Goal: Task Accomplishment & Management: Use online tool/utility

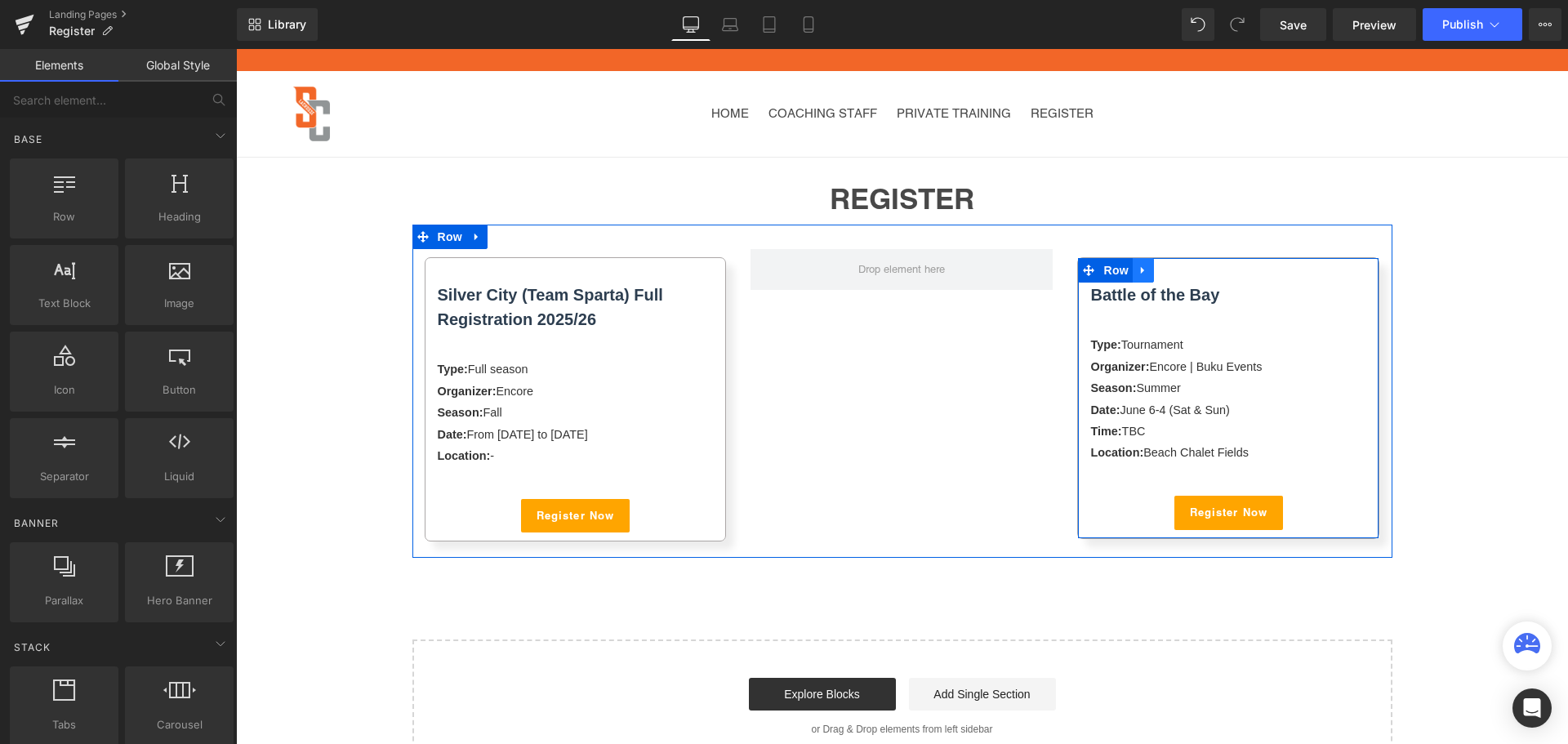
click at [1142, 269] on link at bounding box center [1143, 270] width 21 height 25
click at [1180, 266] on icon at bounding box center [1186, 270] width 12 height 12
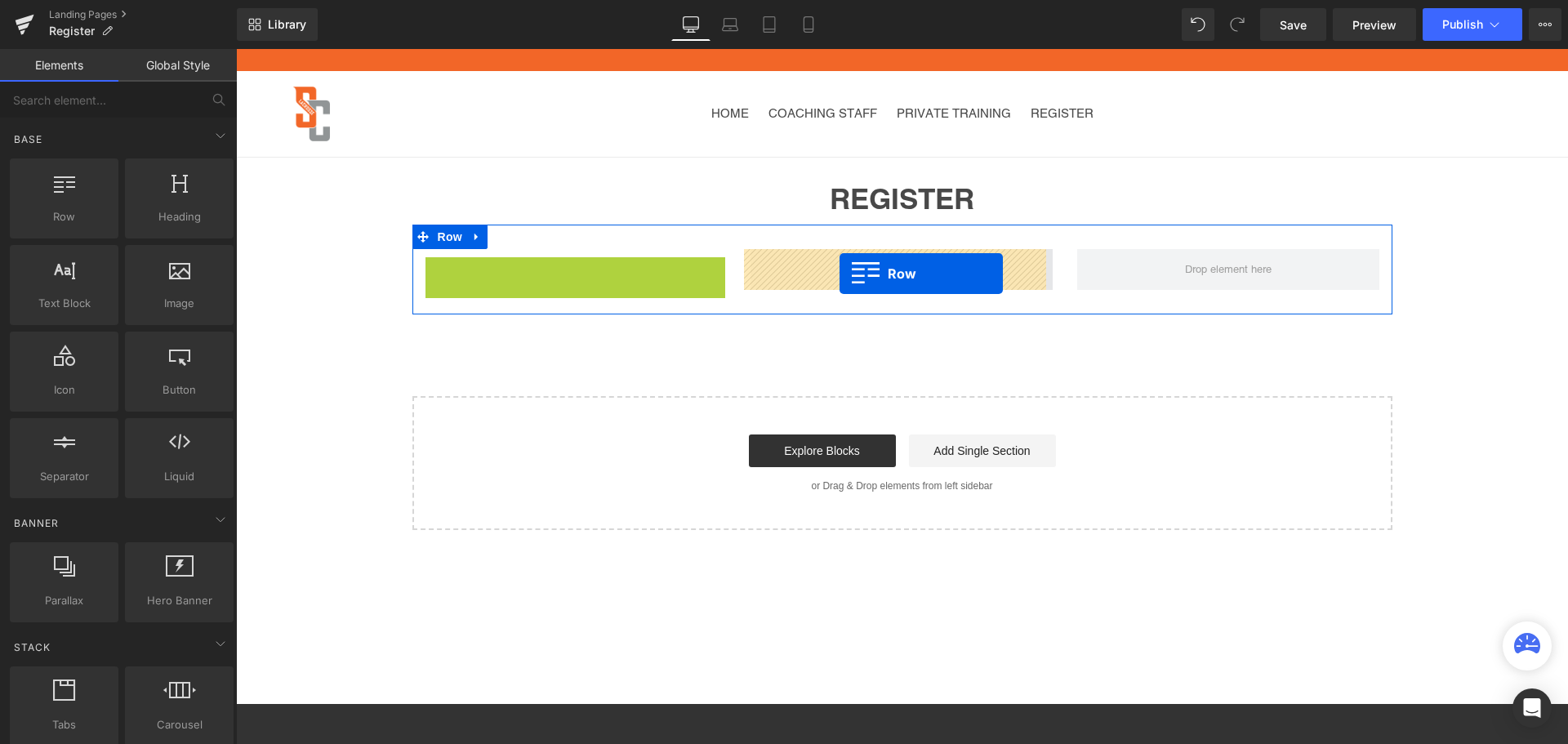
drag, startPoint x: 425, startPoint y: 268, endPoint x: 839, endPoint y: 274, distance: 414.0
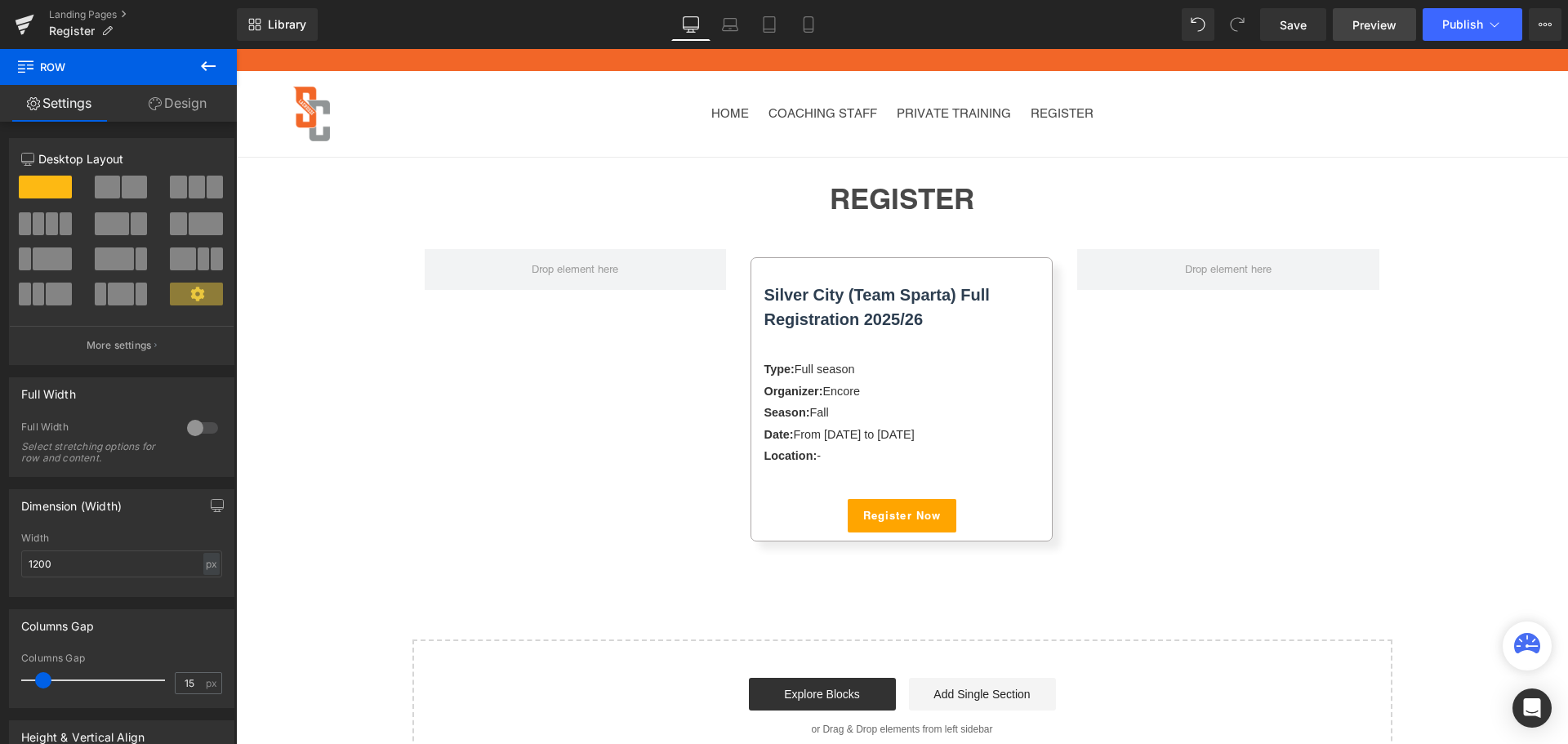
click at [1366, 19] on span "Preview" at bounding box center [1374, 25] width 44 height 17
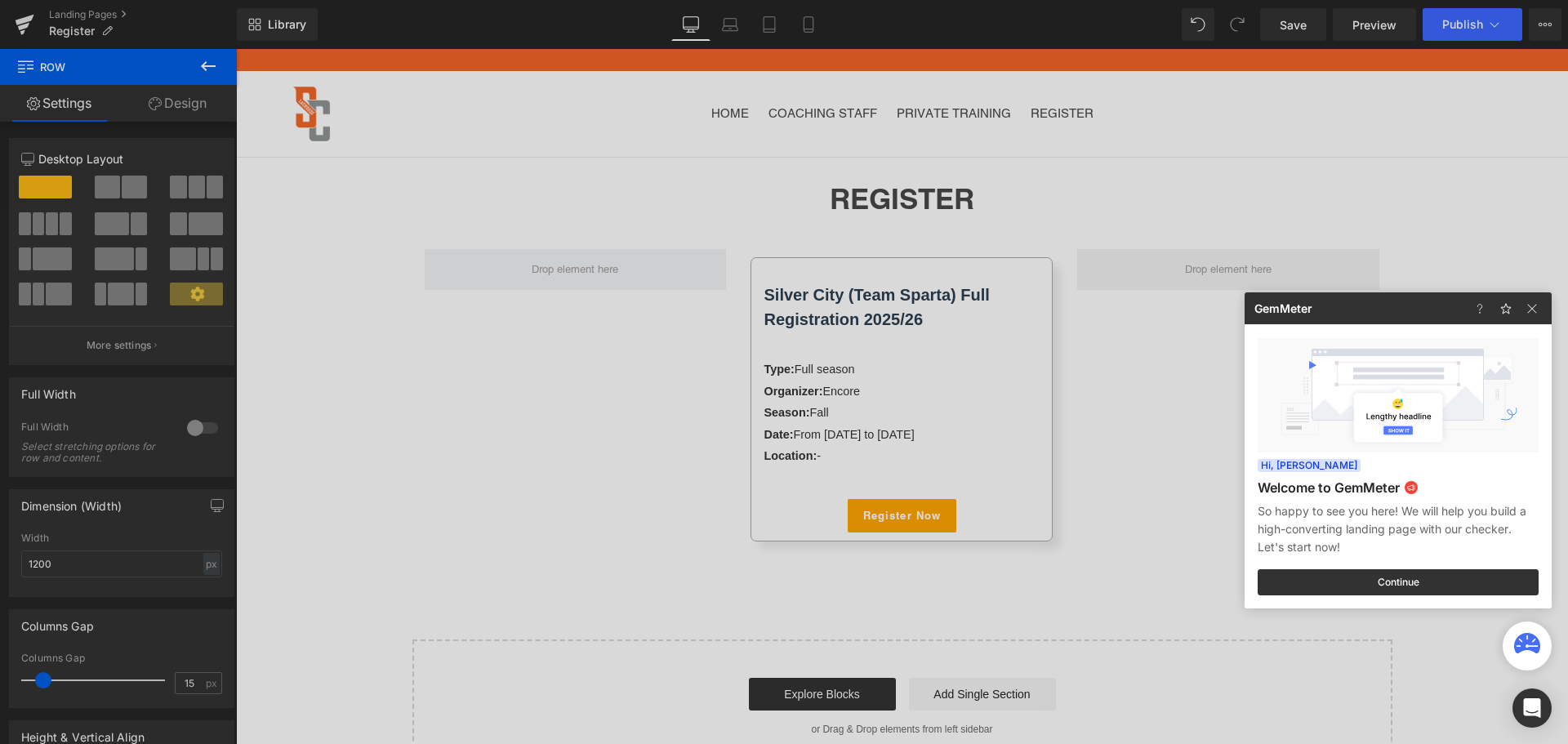
click at [1291, 23] on div at bounding box center [784, 372] width 1568 height 744
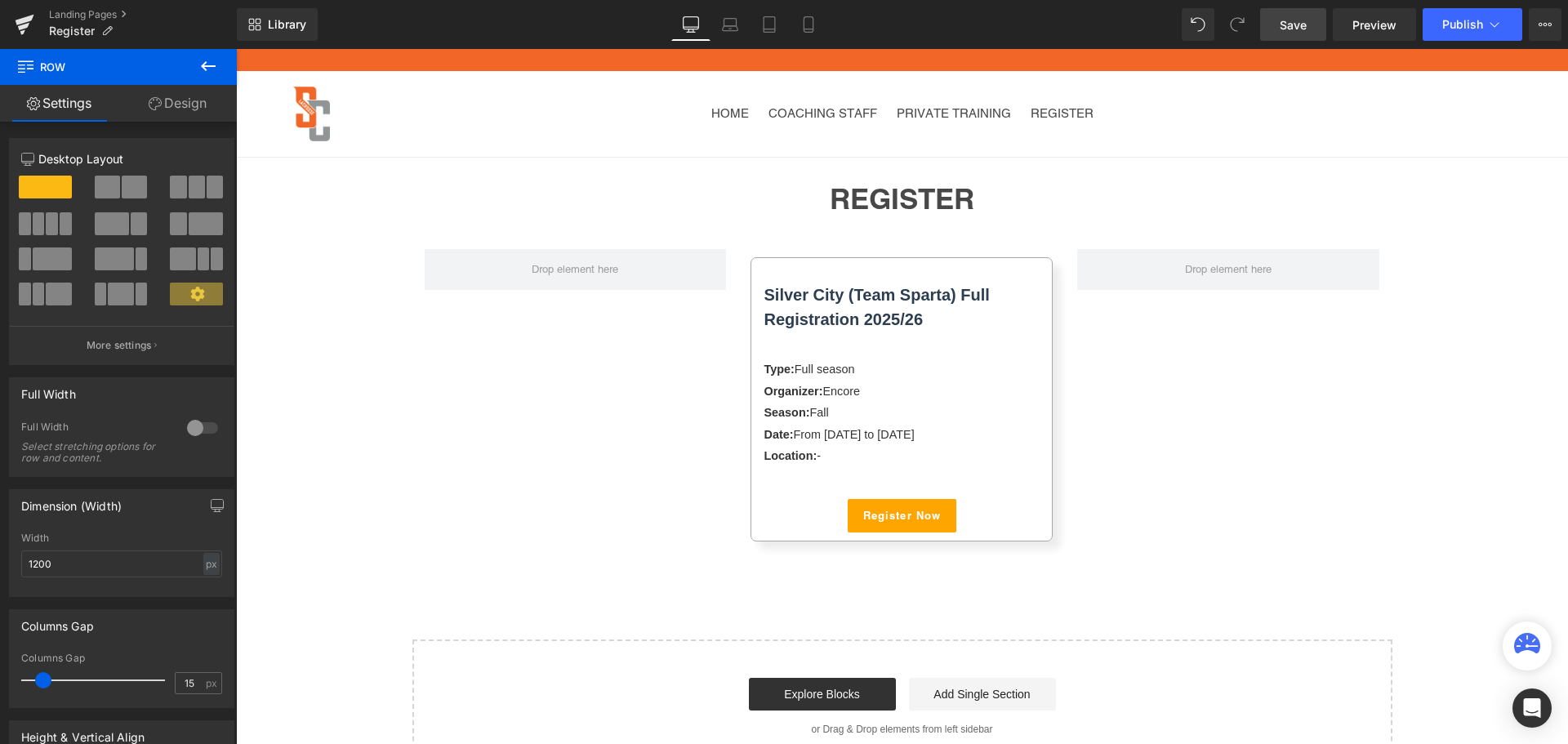
click at [1291, 23] on span "Save" at bounding box center [1293, 25] width 27 height 17
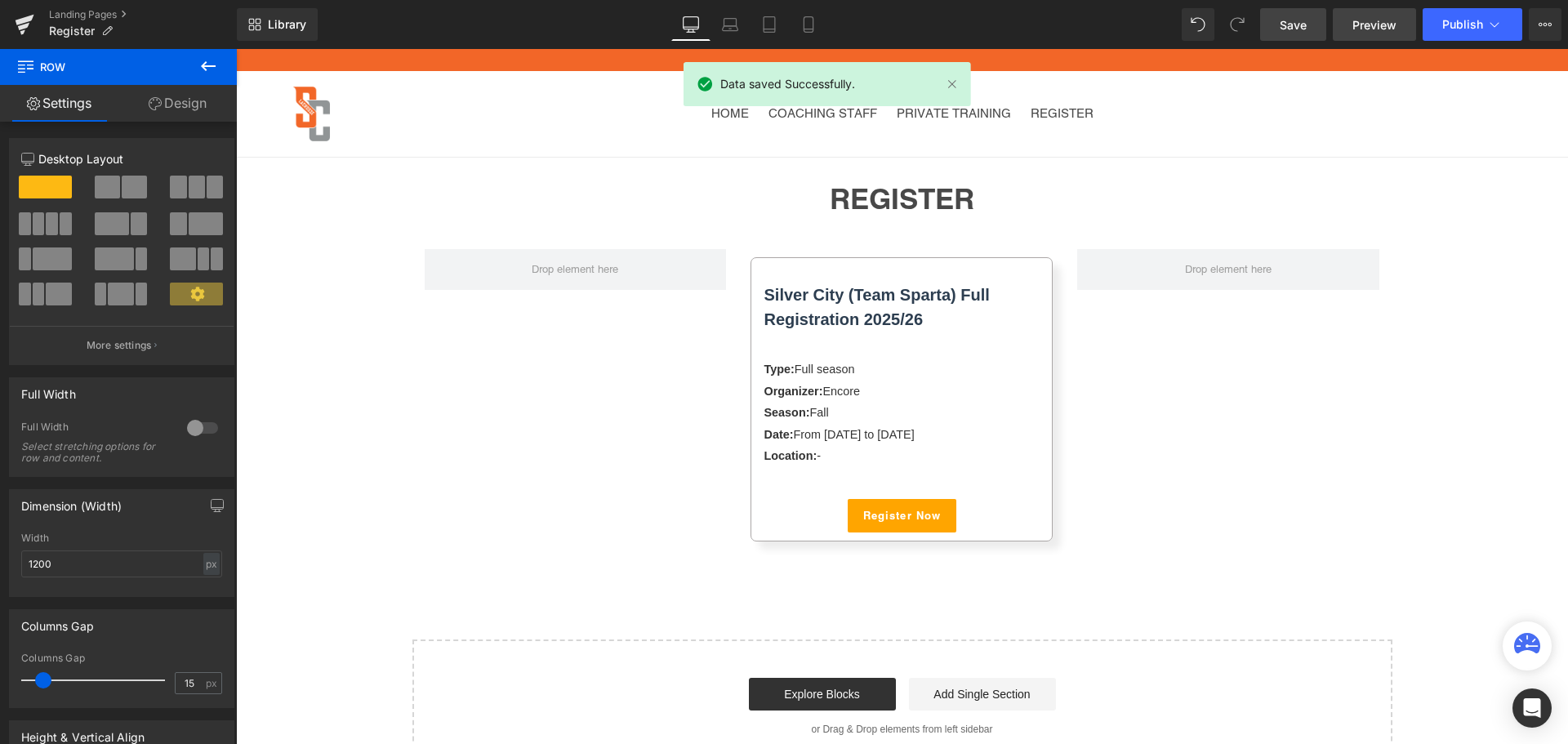
click at [1348, 22] on link "Preview" at bounding box center [1374, 25] width 83 height 33
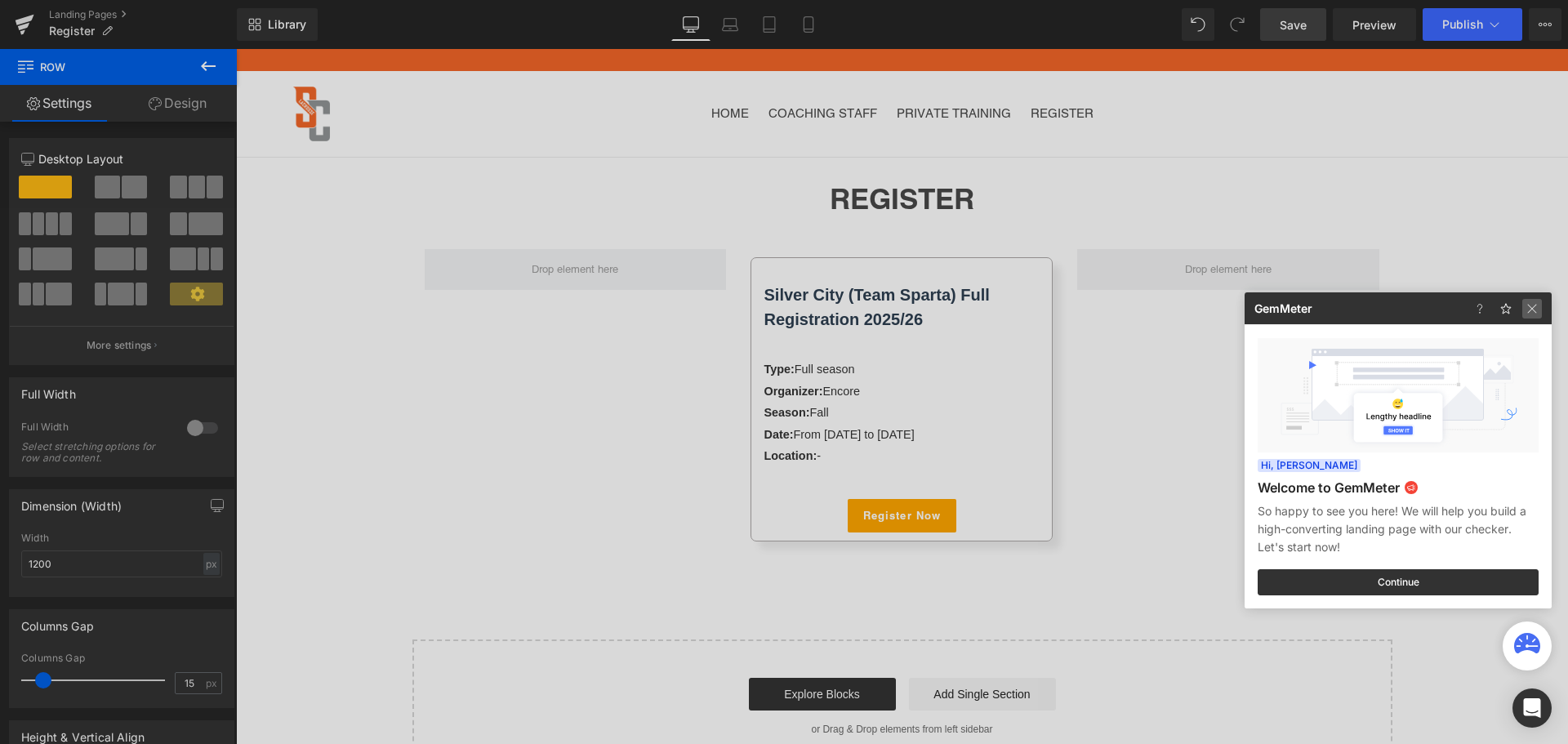
click at [1538, 308] on img at bounding box center [1532, 309] width 20 height 20
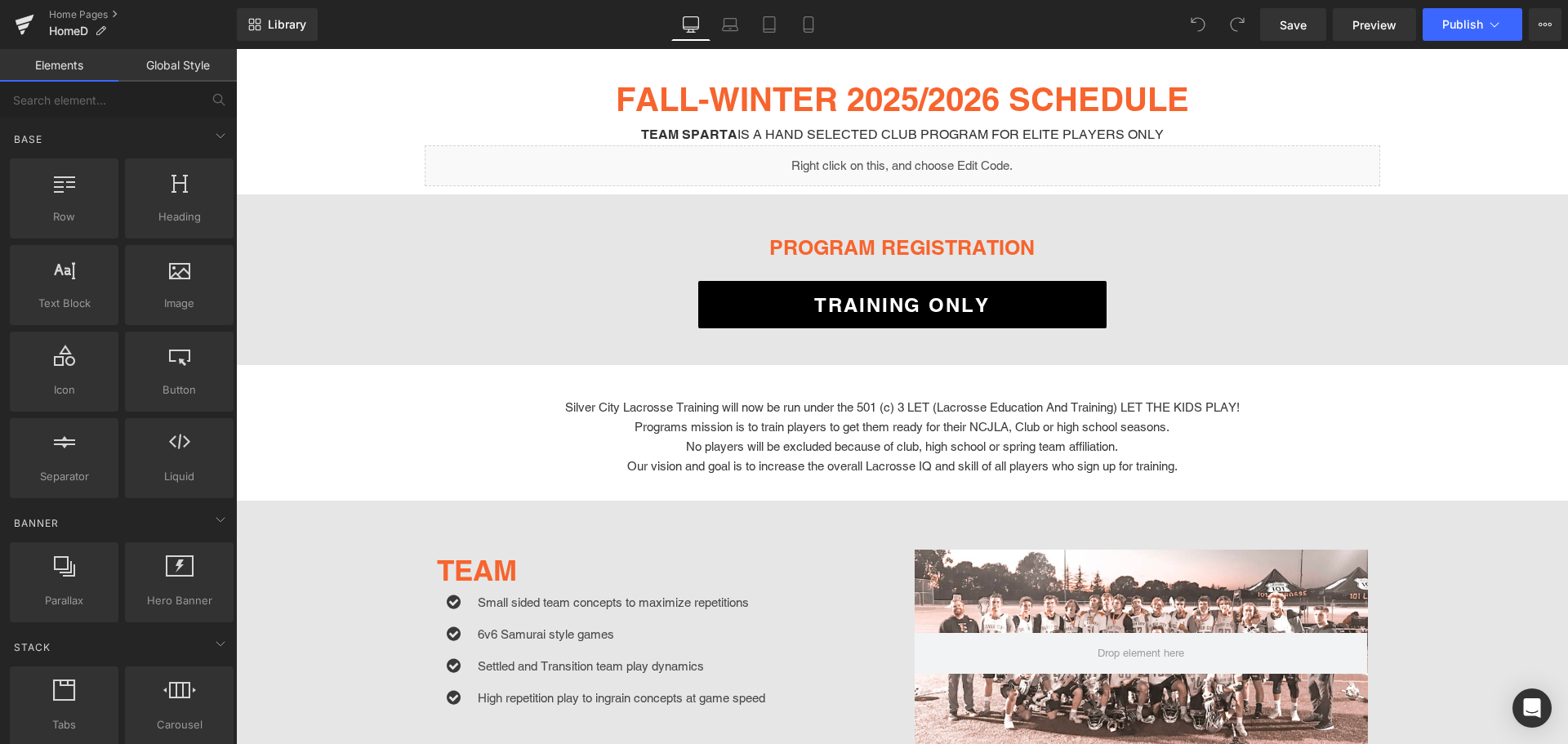
scroll to position [572, 0]
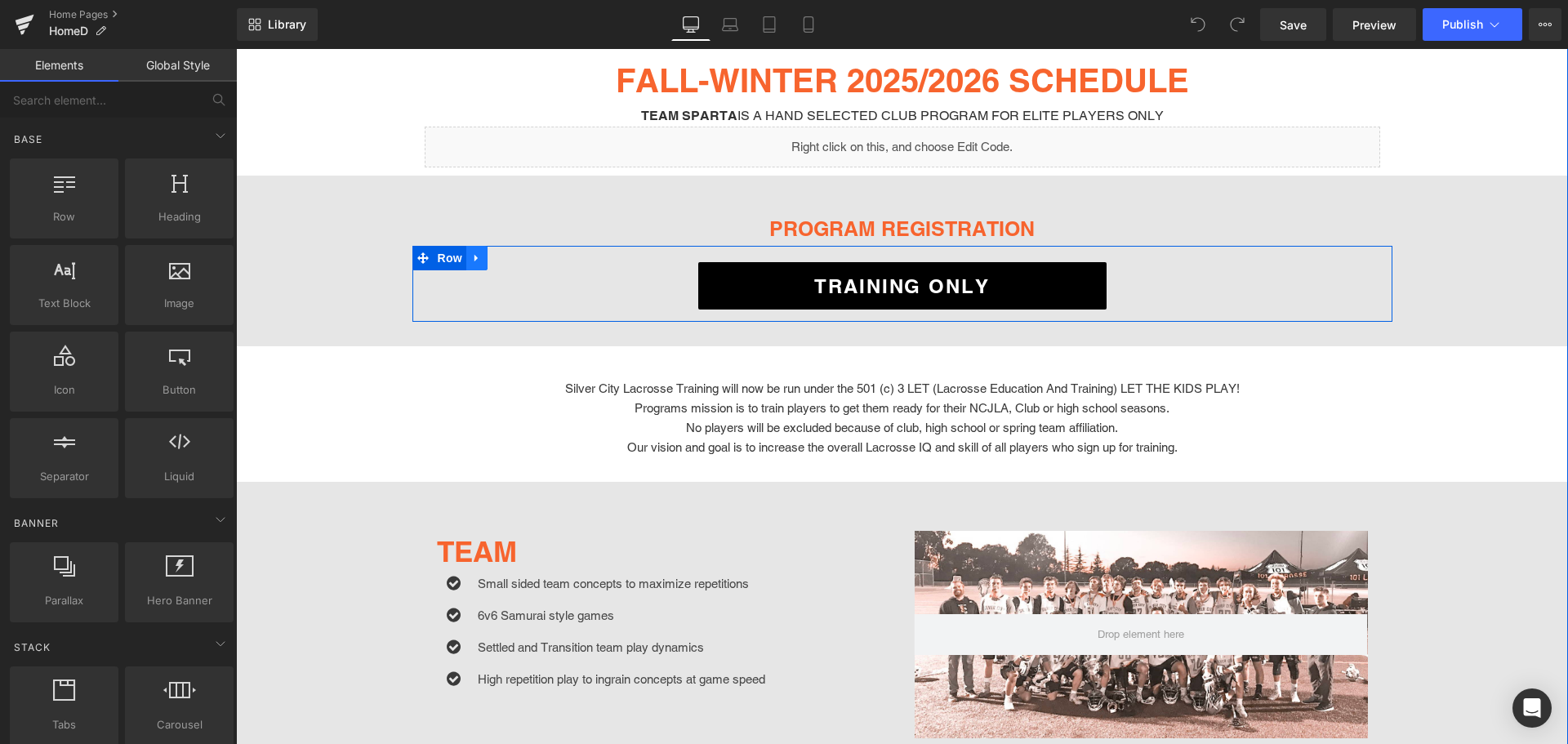
click at [474, 252] on icon at bounding box center [477, 258] width 12 height 12
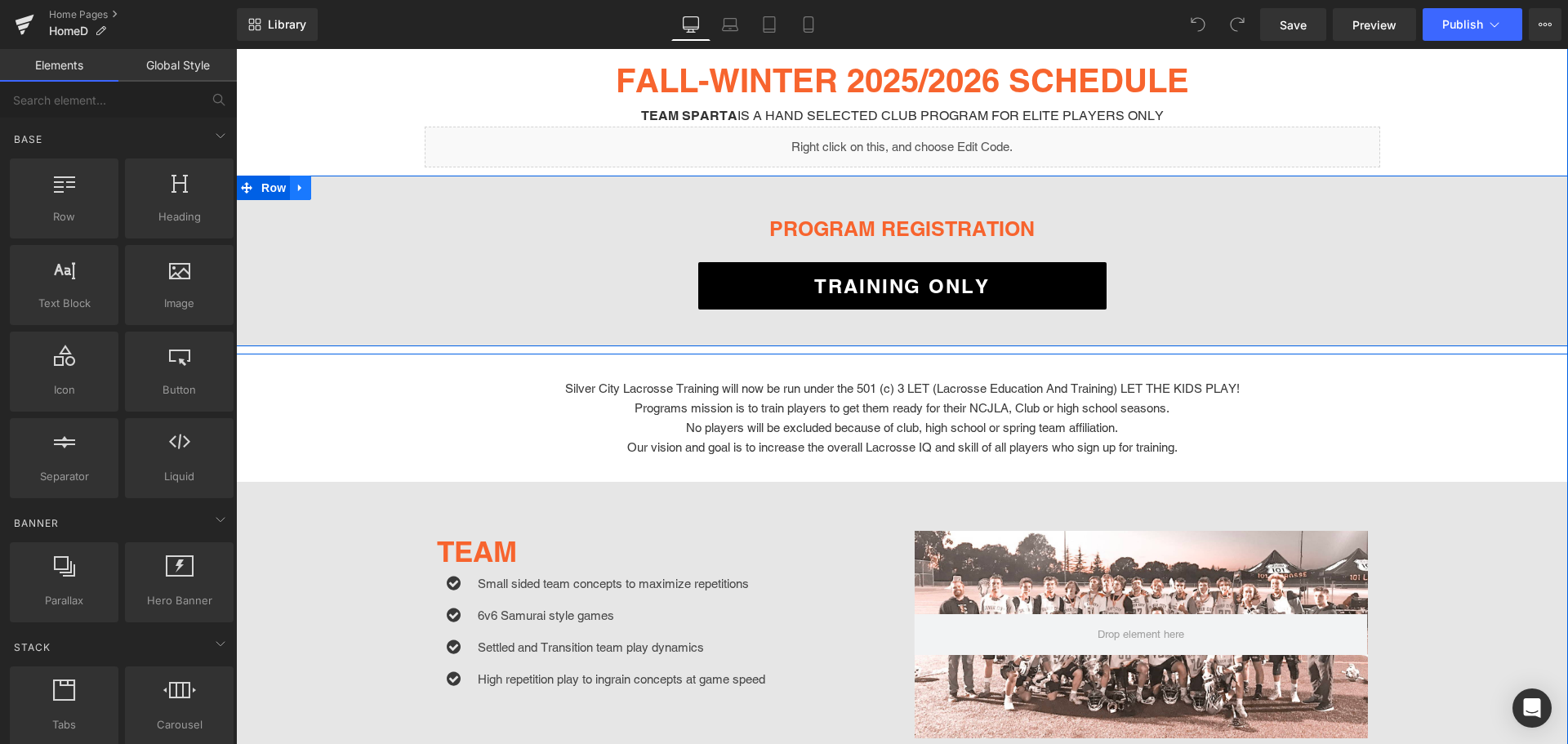
click at [295, 182] on icon at bounding box center [301, 188] width 12 height 12
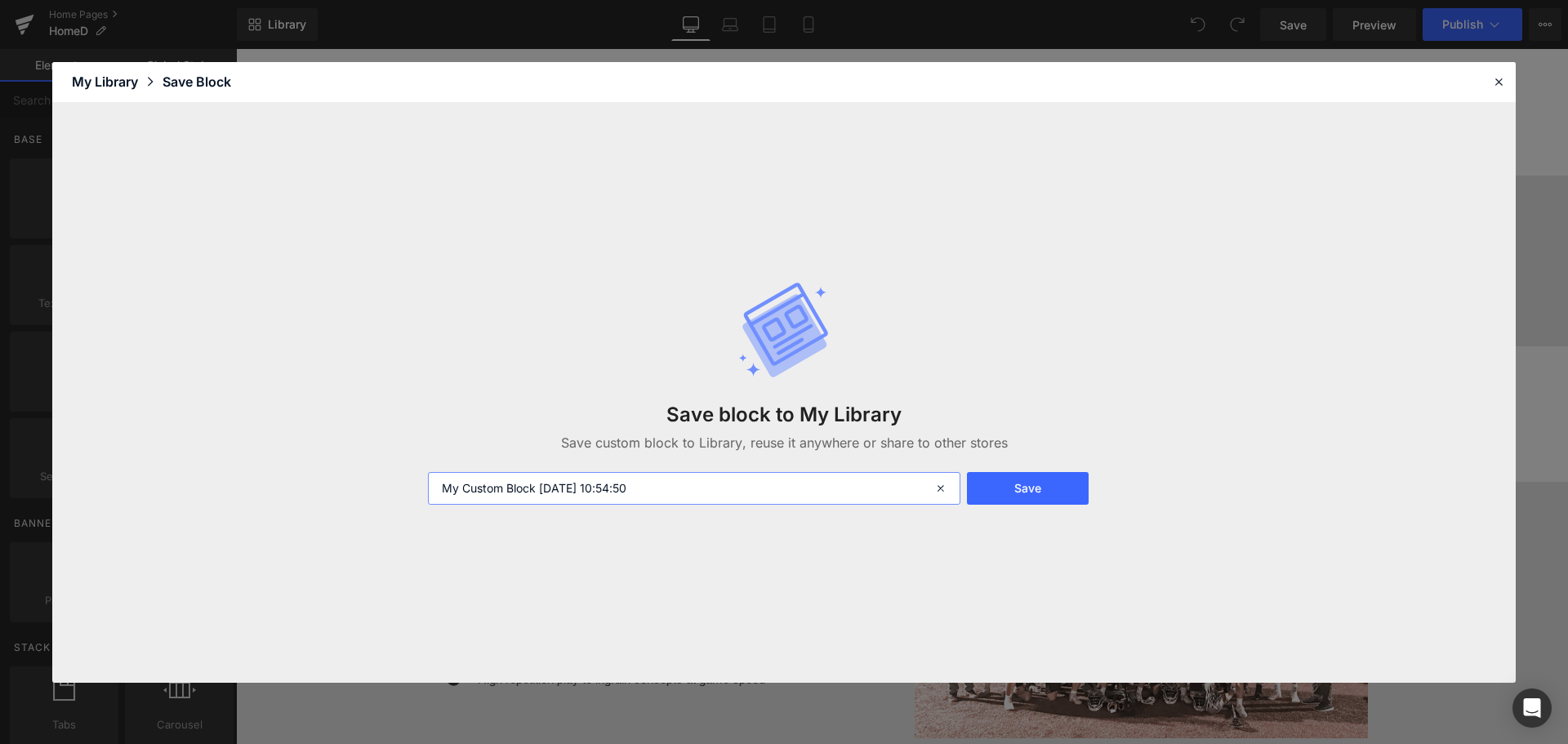
drag, startPoint x: 631, startPoint y: 484, endPoint x: 425, endPoint y: 484, distance: 206.0
click at [425, 484] on div "My Custom Block 2025-09-22 10:54:50" at bounding box center [693, 489] width 548 height 33
type input "reg button"
click at [1044, 482] on button "Save" at bounding box center [1028, 489] width 122 height 33
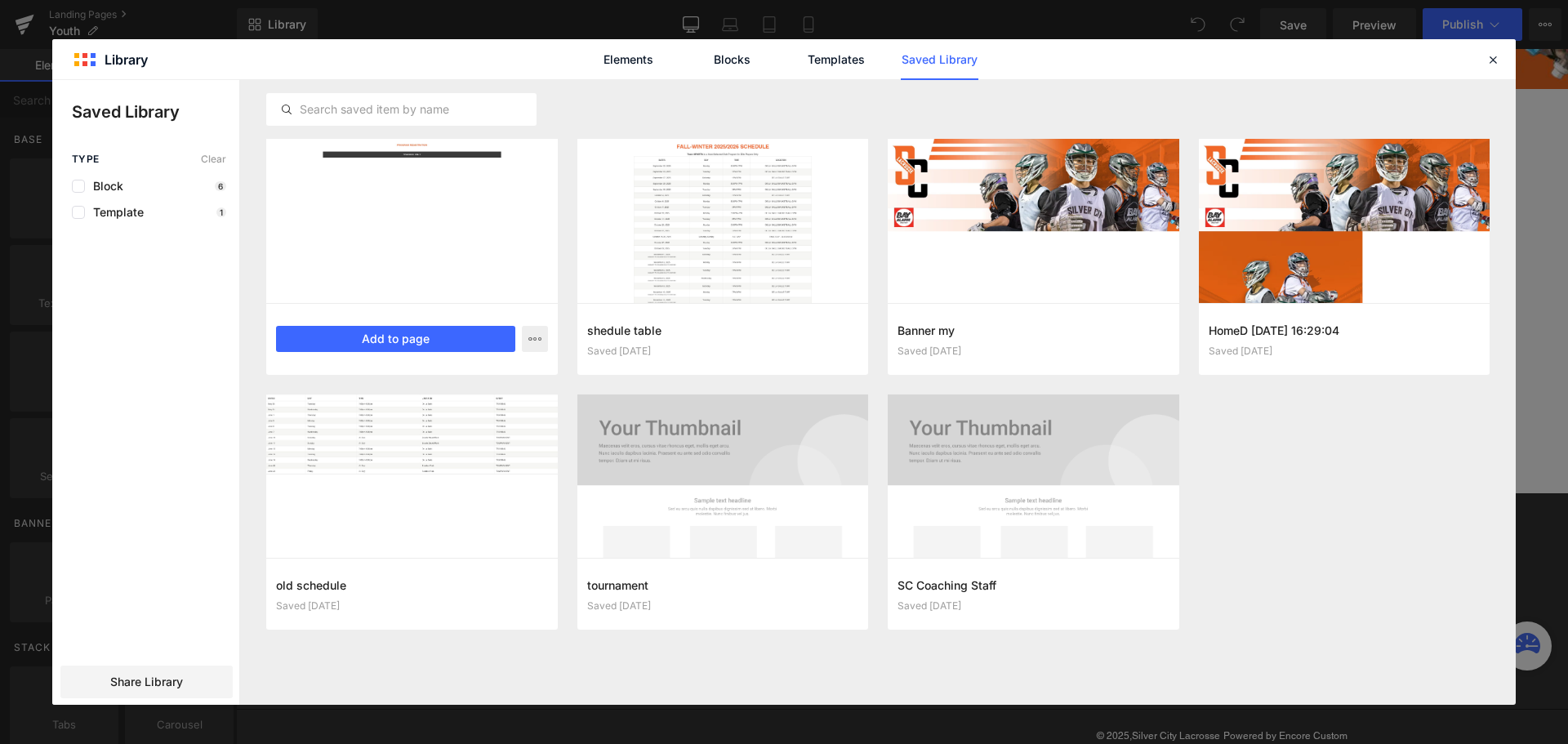
click at [353, 219] on div at bounding box center [412, 221] width 292 height 164
click at [396, 335] on button "Add to page" at bounding box center [395, 339] width 240 height 26
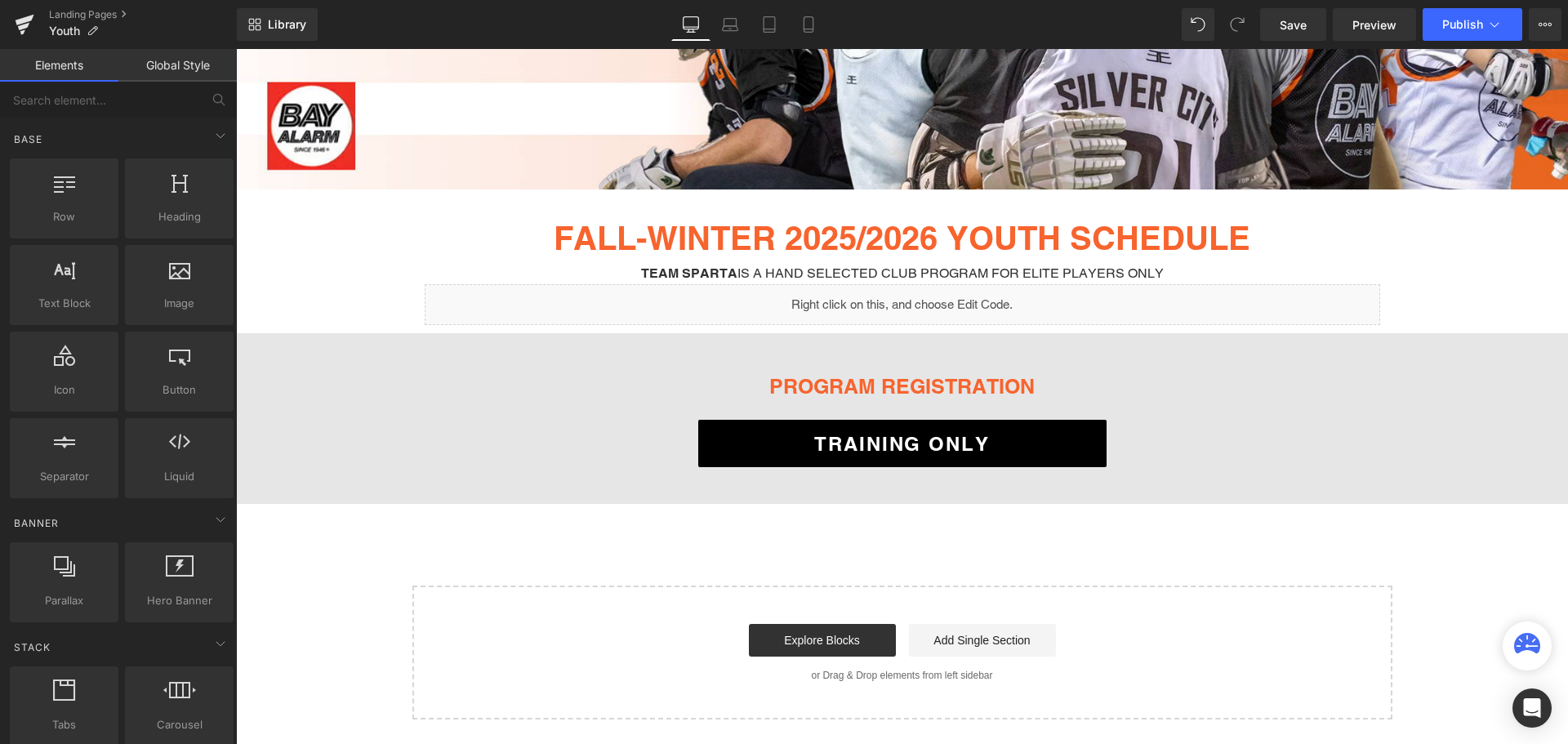
scroll to position [425, 0]
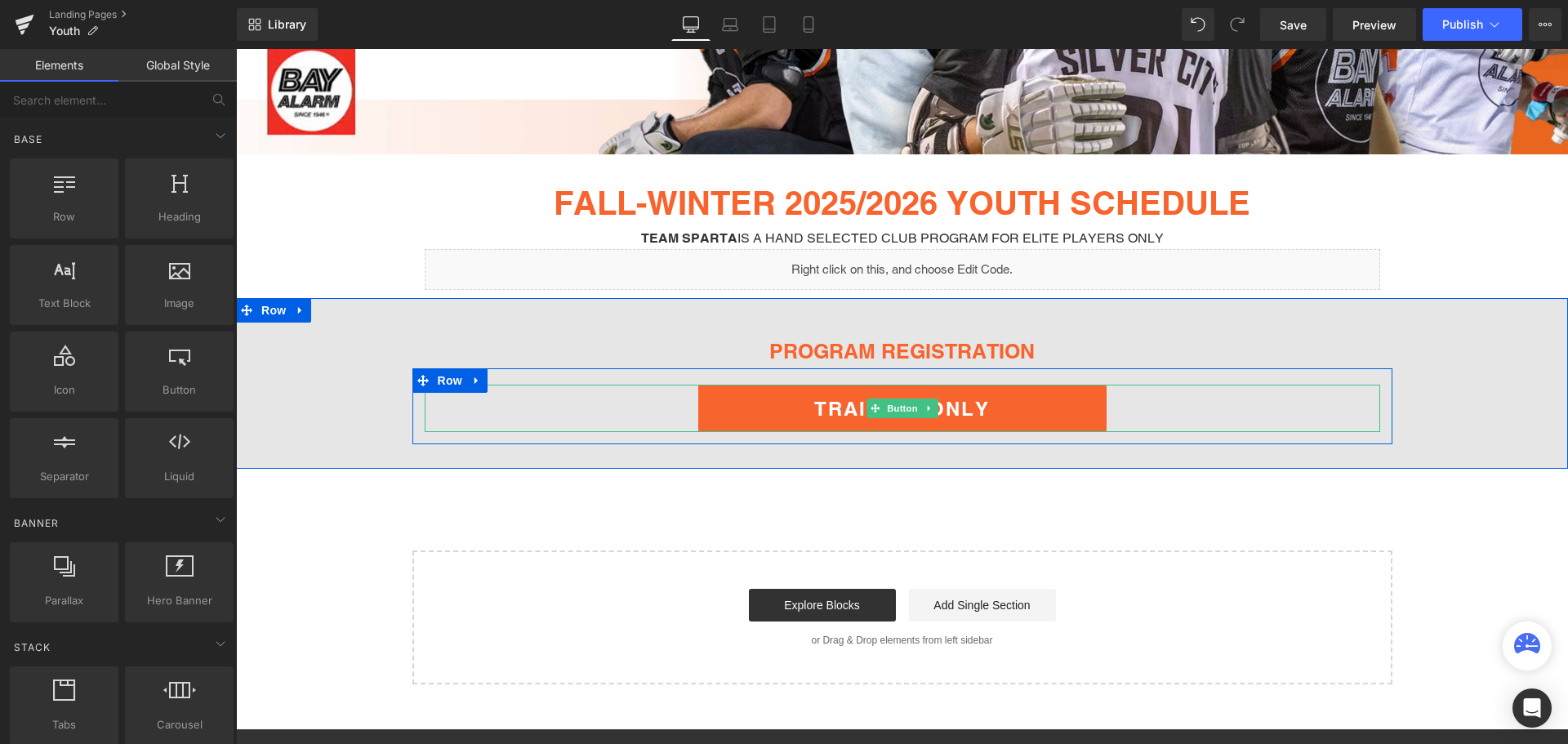
click at [964, 402] on span "TRAINING ONLY" at bounding box center [902, 409] width 175 height 23
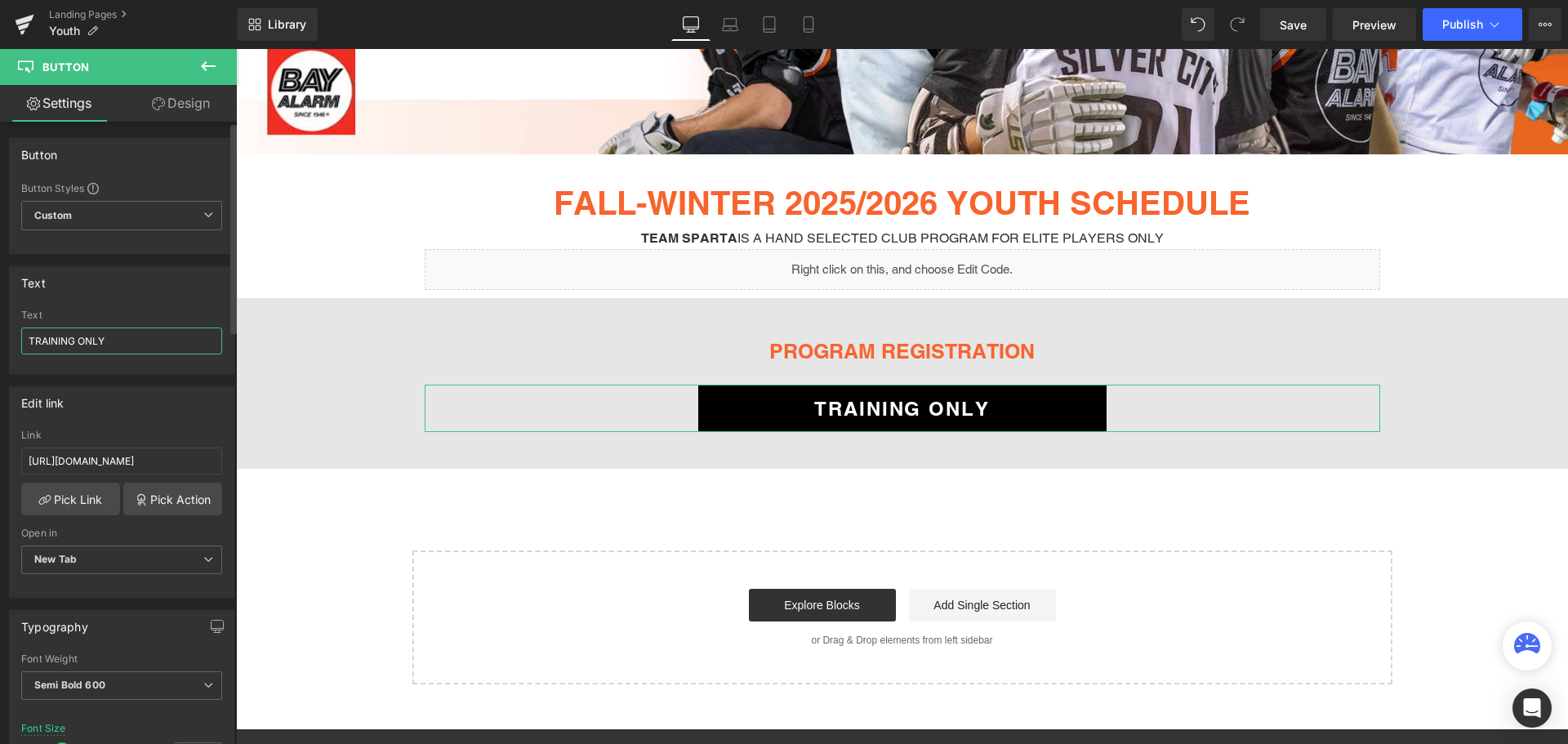
drag, startPoint x: 124, startPoint y: 337, endPoint x: 0, endPoint y: 339, distance: 124.0
click at [0, 339] on div "Text TRAINING ONLY Text TRAINING ONLY" at bounding box center [122, 314] width 244 height 120
type input "r"
type input "REGISTER NOW"
click at [169, 461] on input "https://registration.teamsnap.com/form/36546" at bounding box center [122, 461] width 201 height 27
